Goal: Navigation & Orientation: Find specific page/section

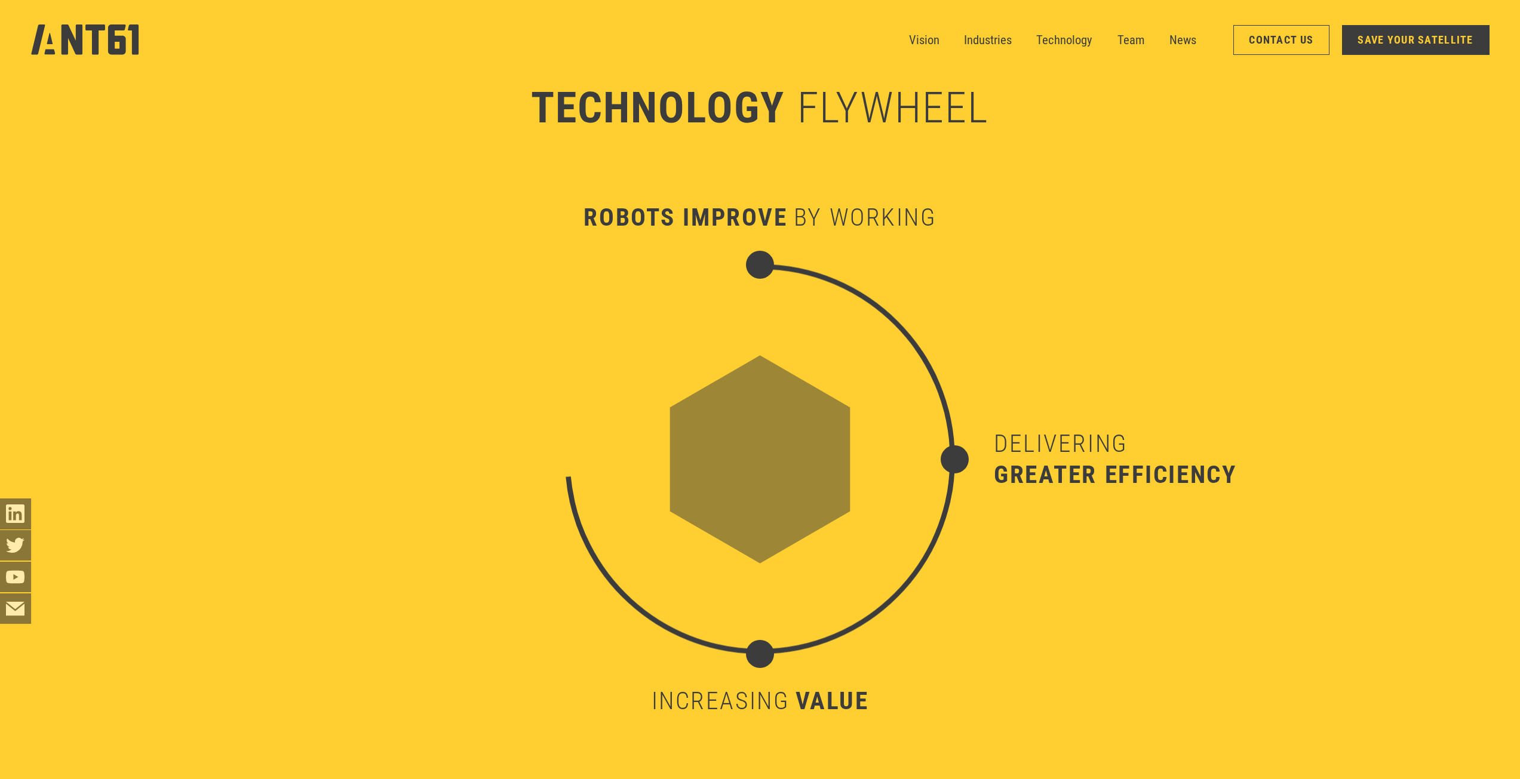
scroll to position [6569, 0]
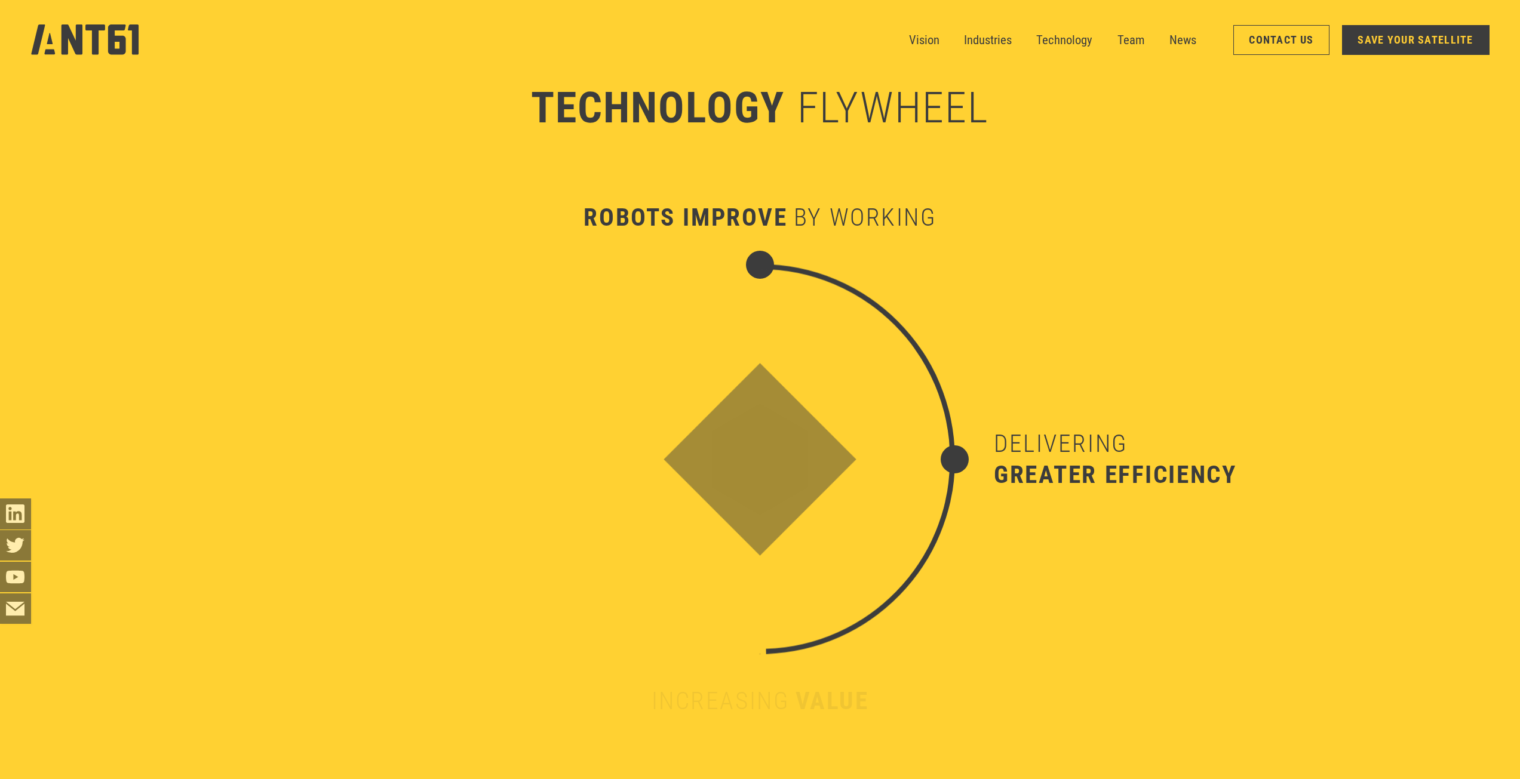
drag, startPoint x: 1290, startPoint y: 44, endPoint x: 1270, endPoint y: 84, distance: 45.7
click at [1290, 44] on link "Contact Us" at bounding box center [1281, 40] width 96 height 30
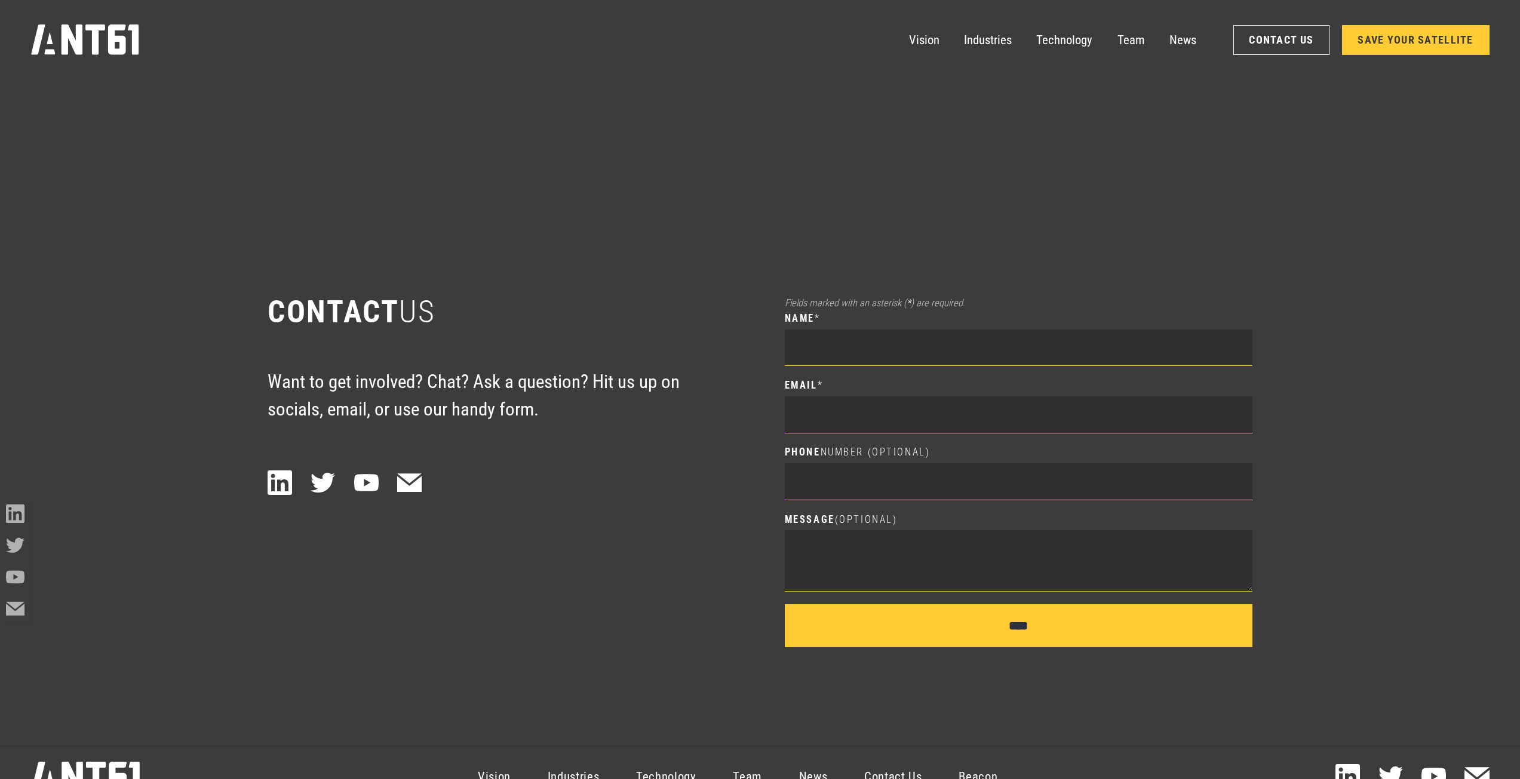
scroll to position [10745, 0]
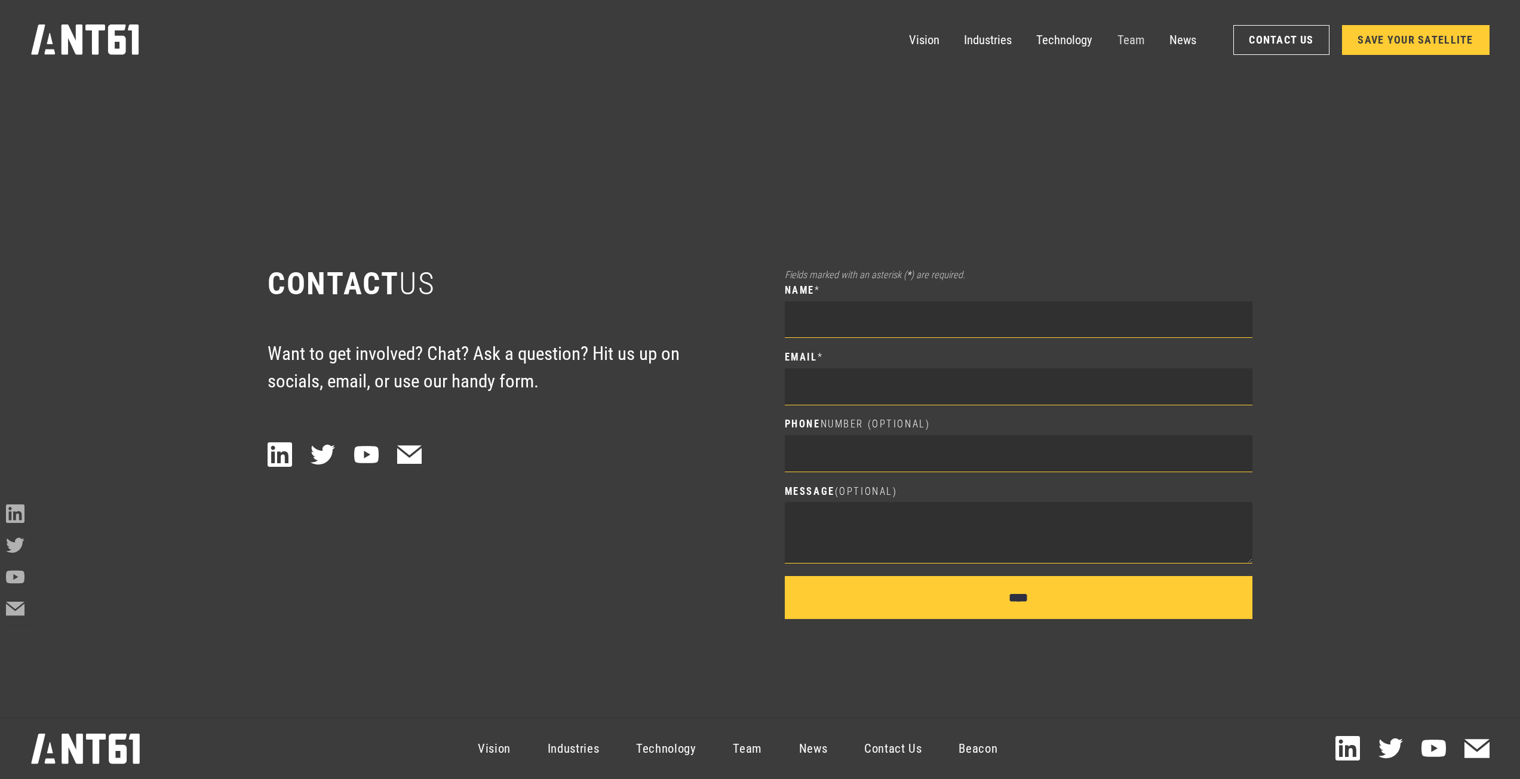
click at [1121, 42] on link "Team" at bounding box center [1130, 39] width 27 height 31
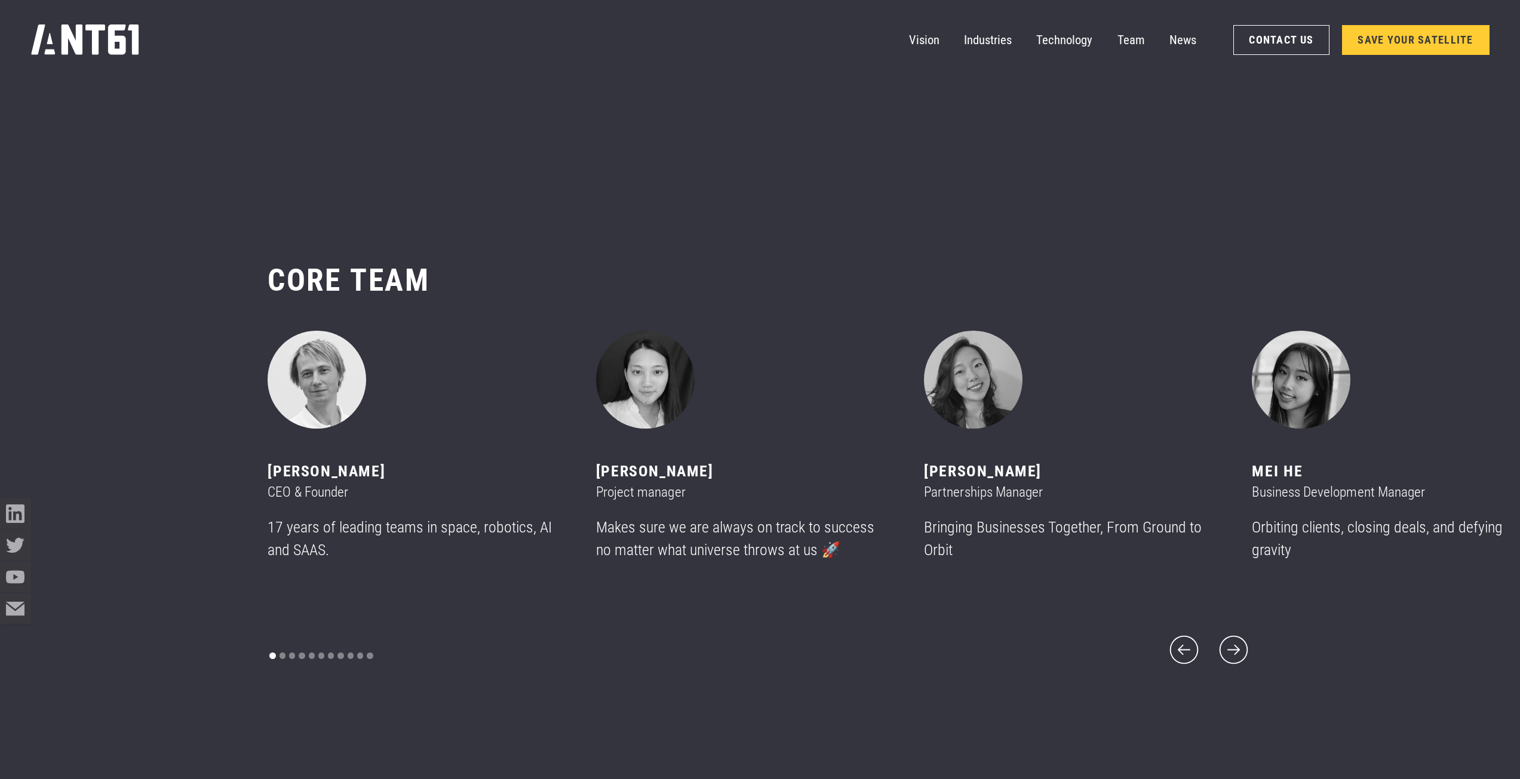
scroll to position [9272, 0]
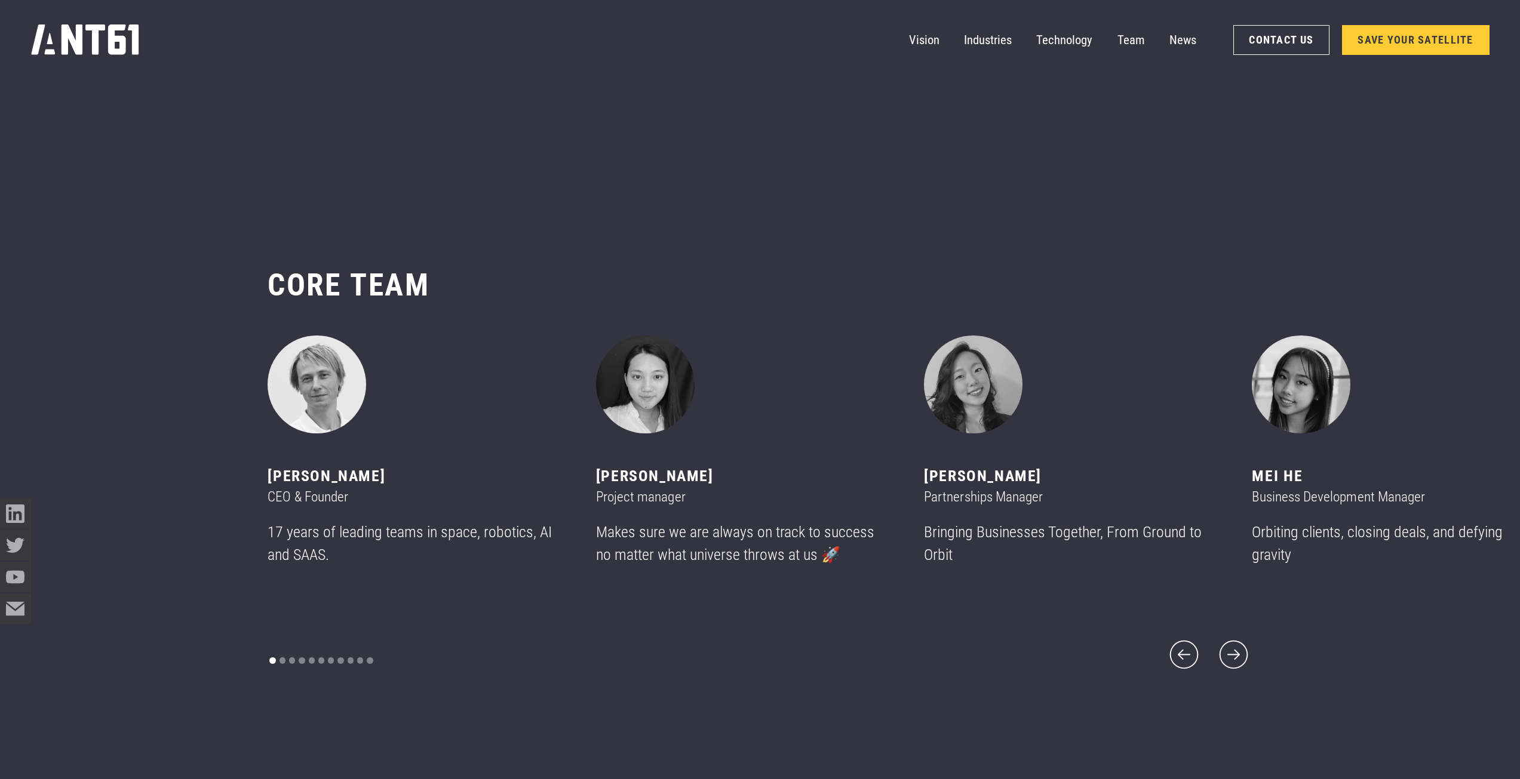
click at [297, 652] on div "carousel" at bounding box center [321, 662] width 107 height 21
click at [303, 652] on div "carousel" at bounding box center [321, 662] width 107 height 21
click at [299, 657] on div "Show slide 4 of 11" at bounding box center [302, 660] width 6 height 6
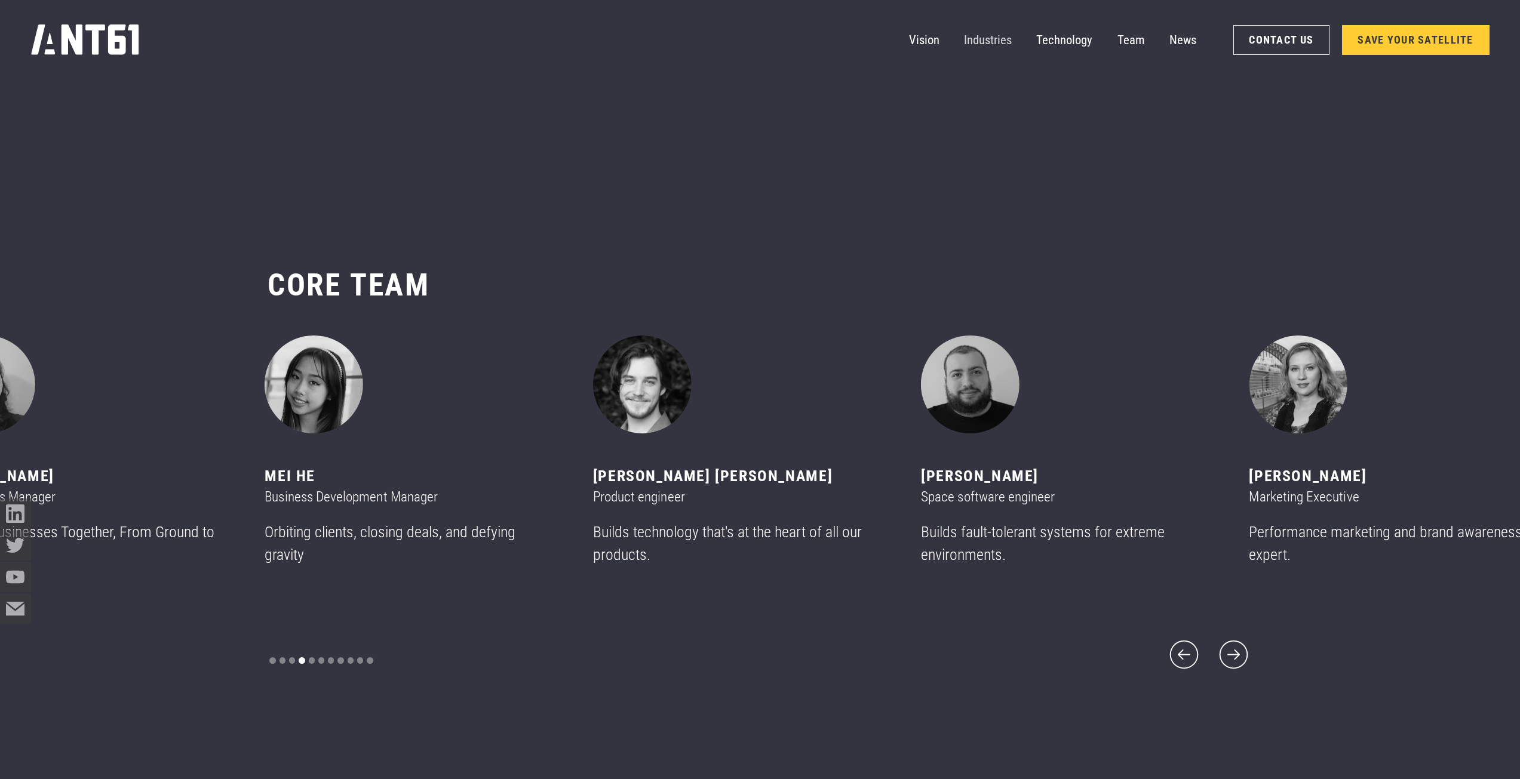
click at [986, 41] on link "Industries" at bounding box center [988, 39] width 48 height 31
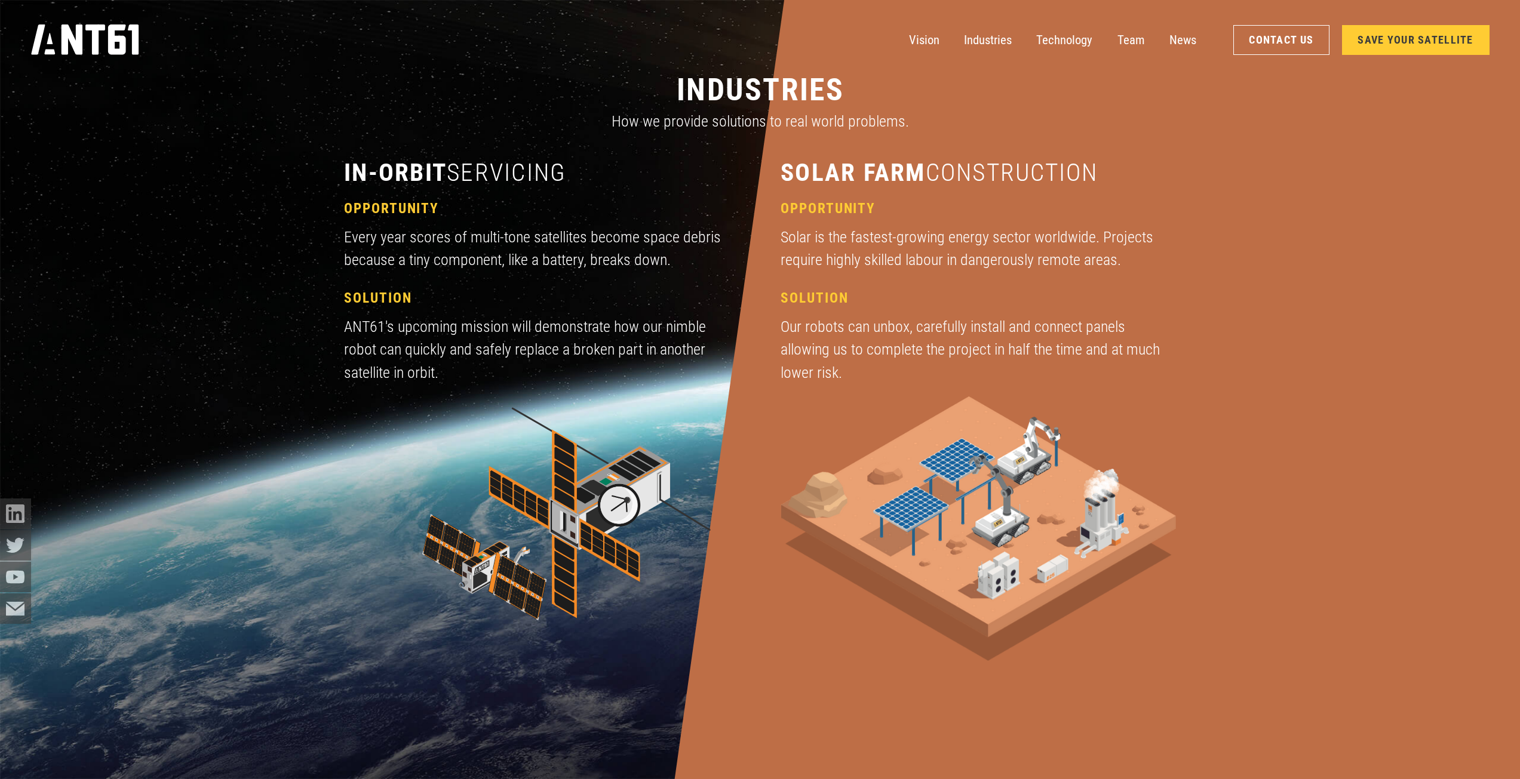
scroll to position [2351, 0]
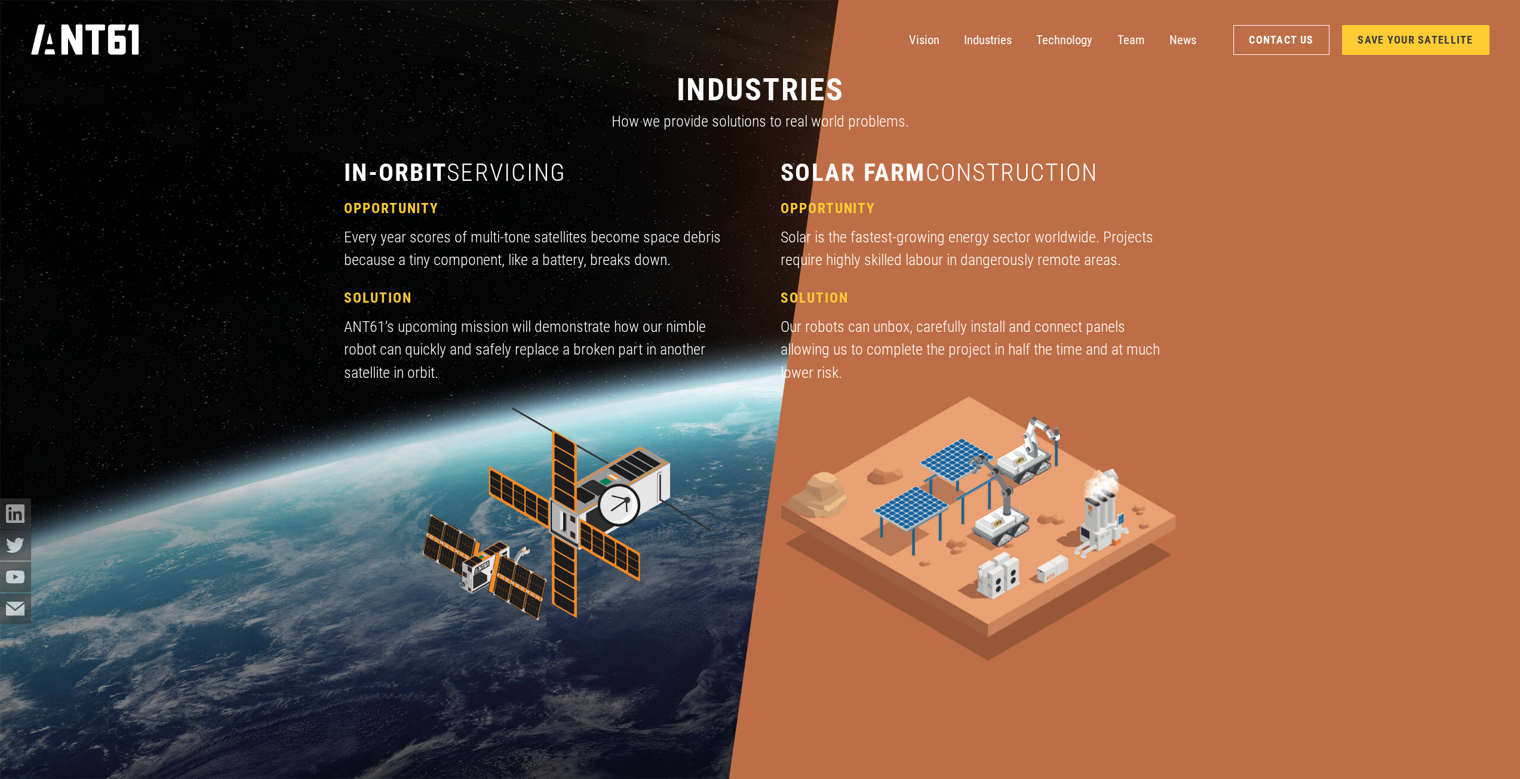
click at [119, 57] on div "home" at bounding box center [85, 42] width 109 height 37
